Goal: Navigation & Orientation: Find specific page/section

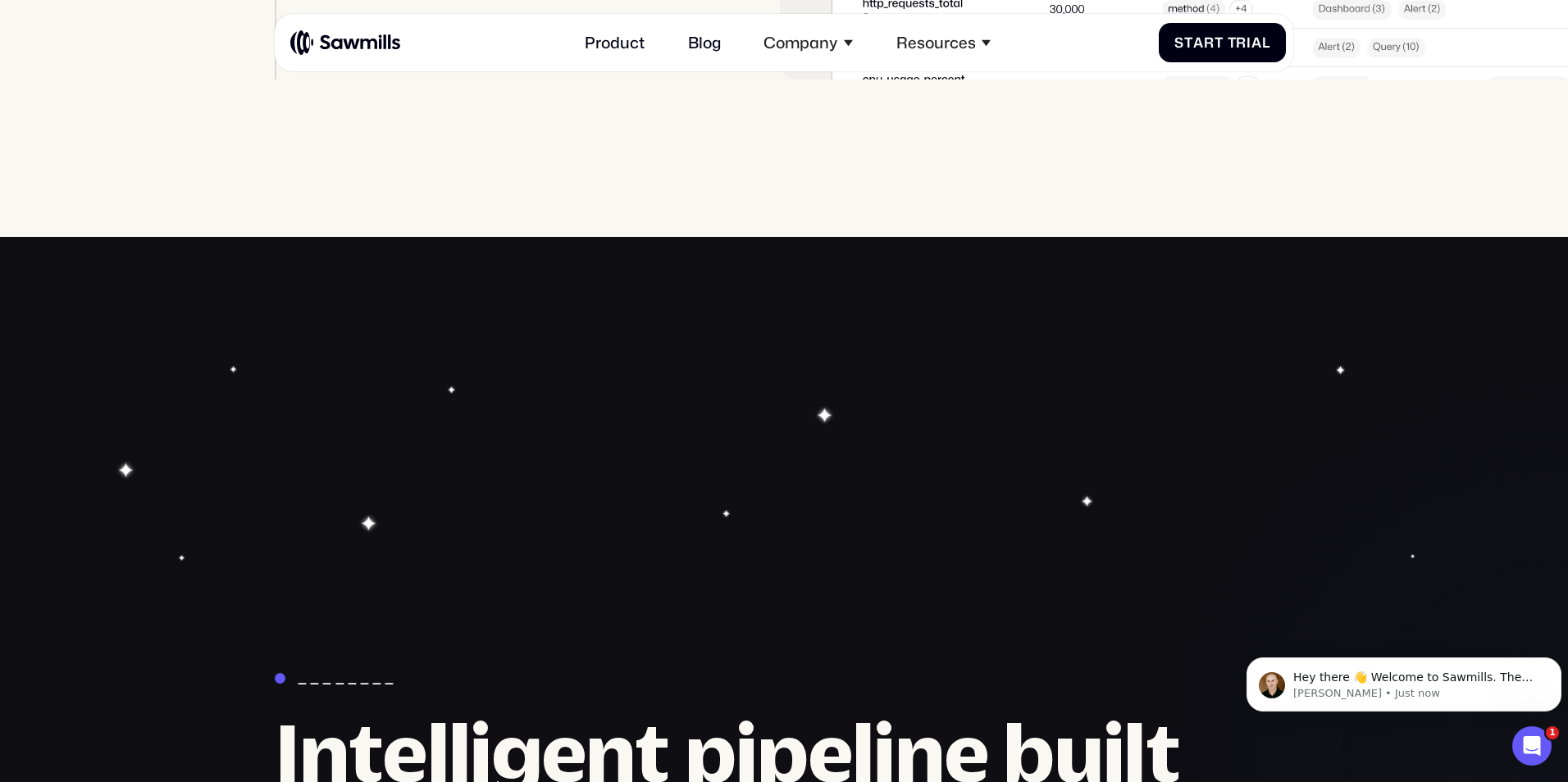
scroll to position [4998, 0]
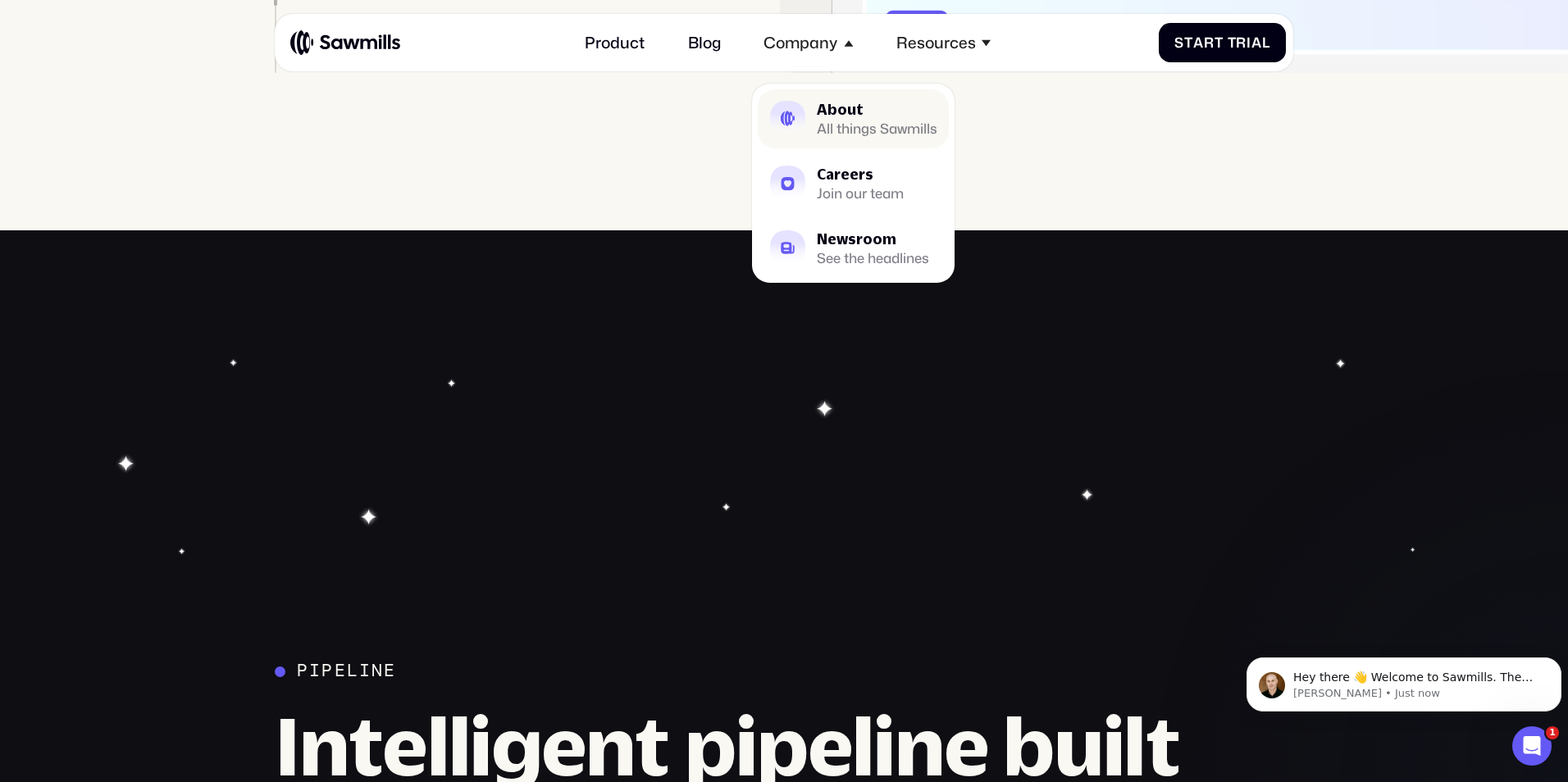
click at [850, 122] on div "All things Sawmills" at bounding box center [877, 128] width 121 height 12
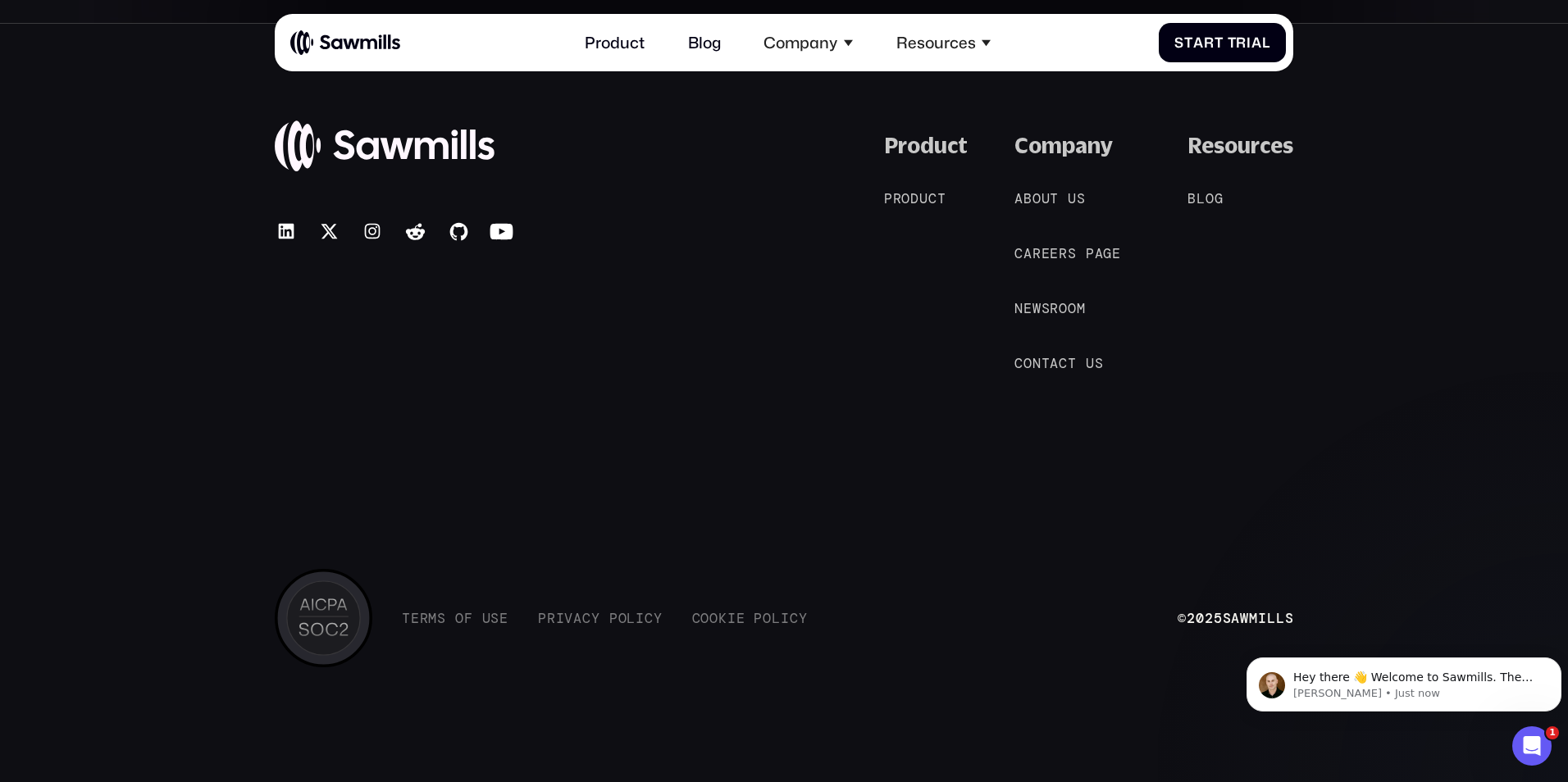
scroll to position [3796, 0]
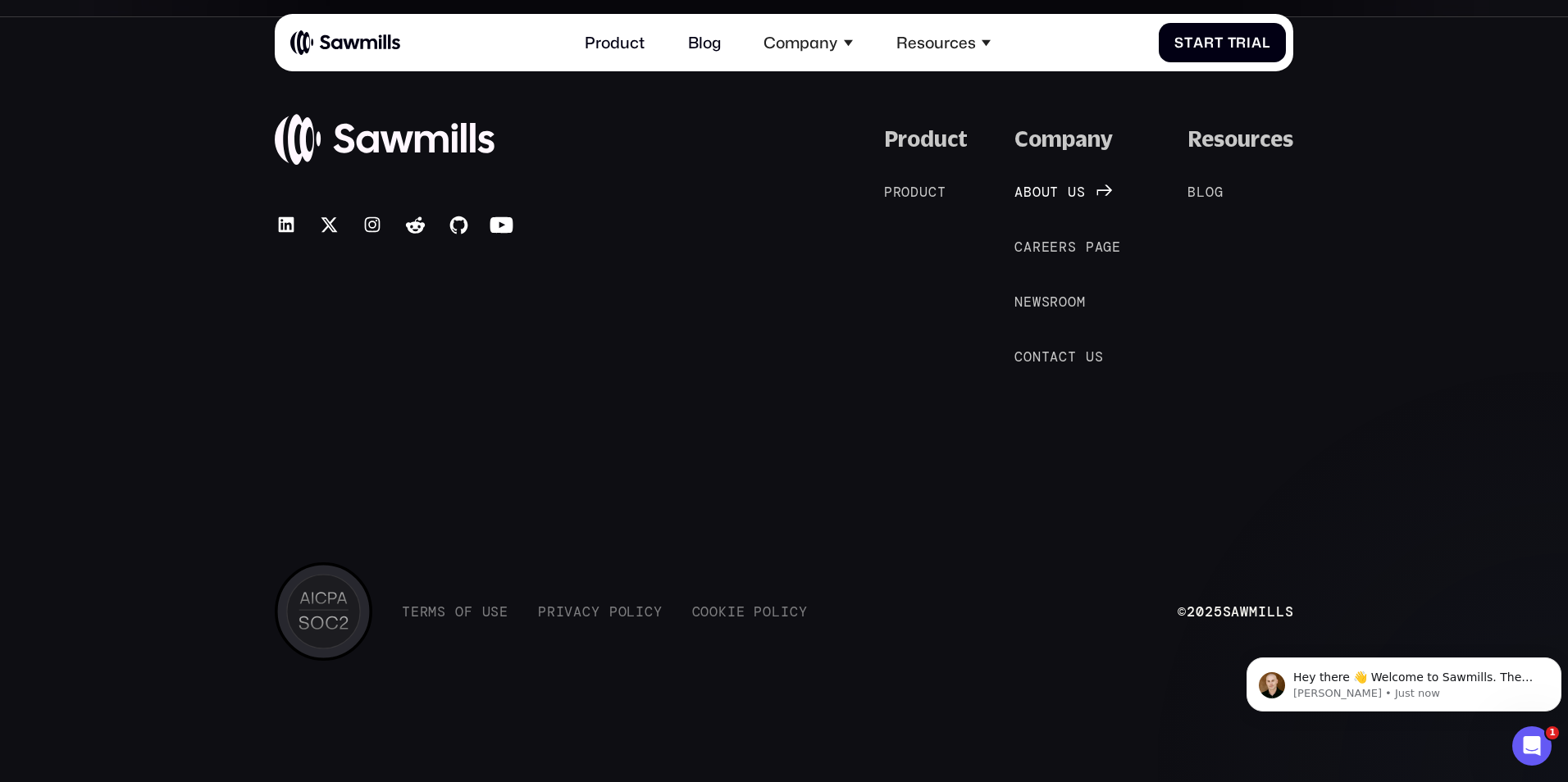
click at [1058, 192] on span "t" at bounding box center [1054, 191] width 9 height 16
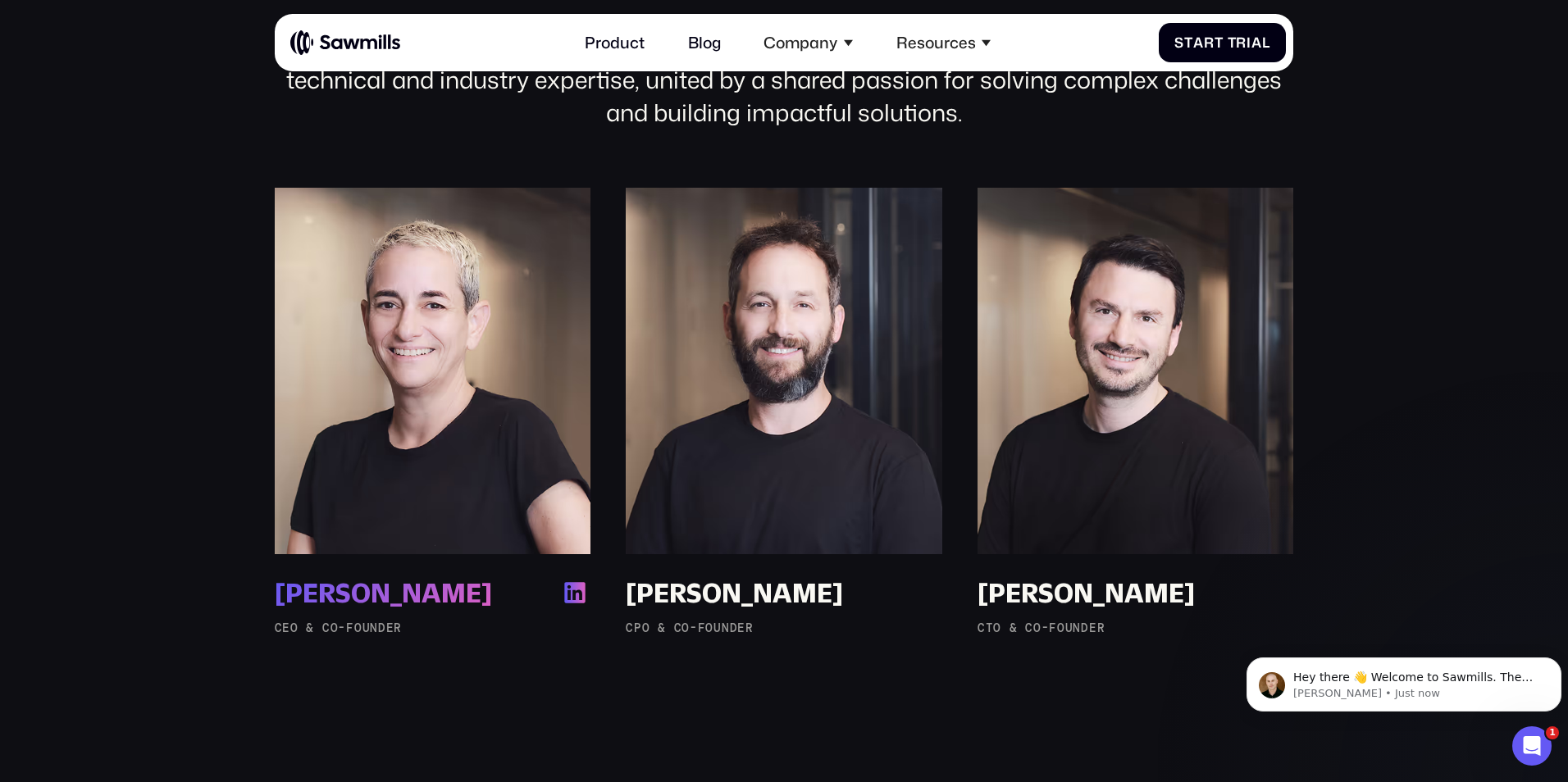
scroll to position [1297, 0]
click at [403, 597] on div "[PERSON_NAME]" at bounding box center [384, 593] width 217 height 32
